Goal: Register for event/course

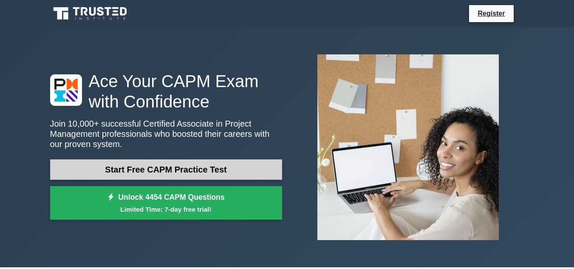
click at [174, 172] on link "Start Free CAPM Practice Test" at bounding box center [166, 169] width 232 height 20
click at [169, 164] on link "Start Free CAPM Practice Test" at bounding box center [166, 169] width 232 height 20
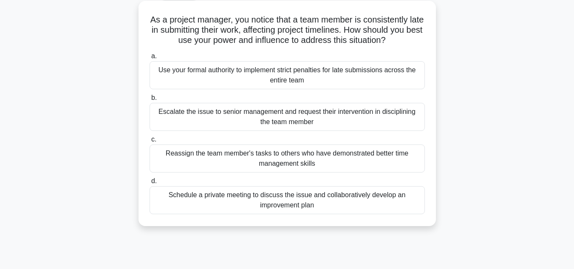
scroll to position [46, 0]
click at [283, 201] on div "Schedule a private meeting to discuss the issue and collaboratively develop an …" at bounding box center [287, 200] width 275 height 28
click at [150, 184] on input "d. Schedule a private meeting to discuss the issue and collaboratively develop …" at bounding box center [150, 182] width 0 height 6
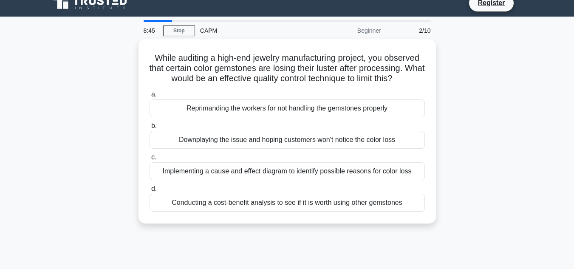
scroll to position [0, 0]
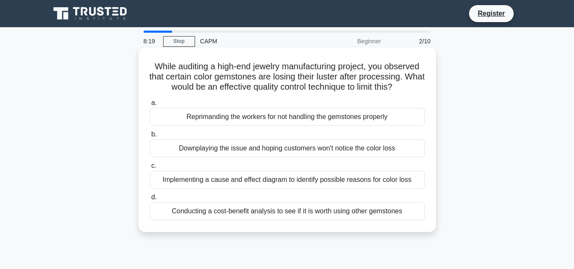
click at [261, 116] on div "Reprimanding the workers for not handling the gemstones properly" at bounding box center [287, 117] width 275 height 18
click at [150, 106] on input "a. Reprimanding the workers for not handling the gemstones properly" at bounding box center [150, 103] width 0 height 6
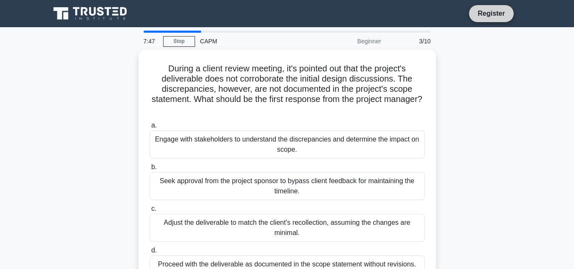
click at [491, 12] on link "Register" at bounding box center [490, 13] width 37 height 11
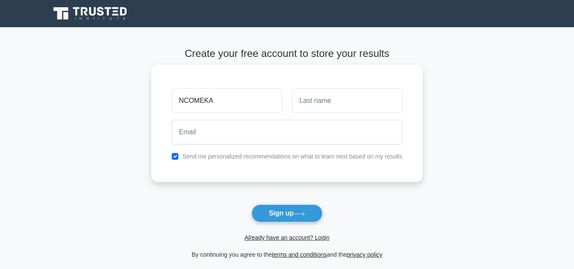
type input "NCOMEKA"
click at [359, 104] on input "text" at bounding box center [347, 100] width 110 height 25
type input "NGUBANE"
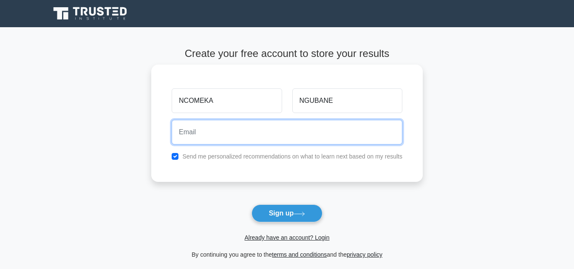
click at [271, 133] on input "email" at bounding box center [287, 132] width 231 height 25
type input "ncomekancomeka822@gmail.com"
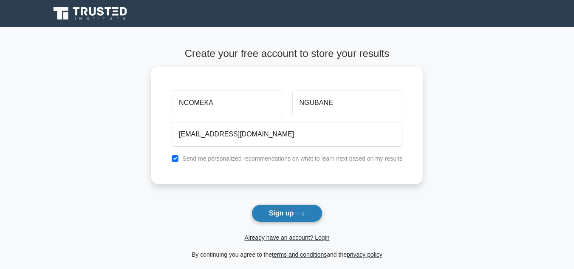
click at [284, 214] on button "Sign up" at bounding box center [286, 213] width 71 height 18
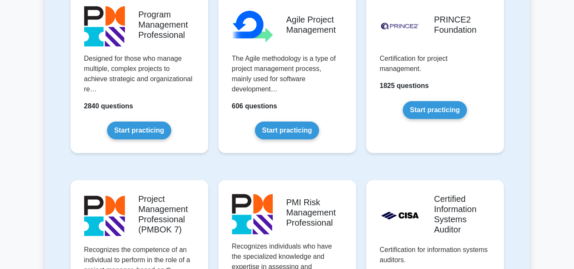
scroll to position [579, 0]
